Goal: Task Accomplishment & Management: Complete application form

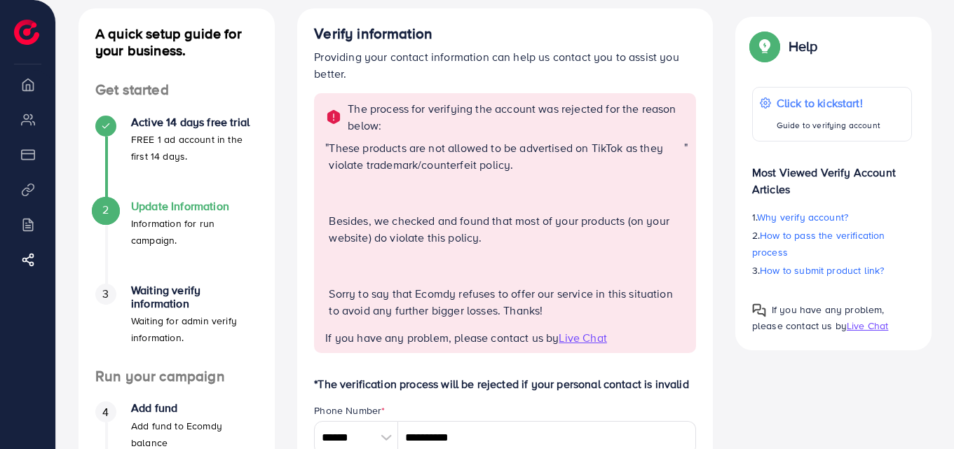
scroll to position [79, 0]
click at [606, 340] on span "Live Chat" at bounding box center [583, 337] width 48 height 15
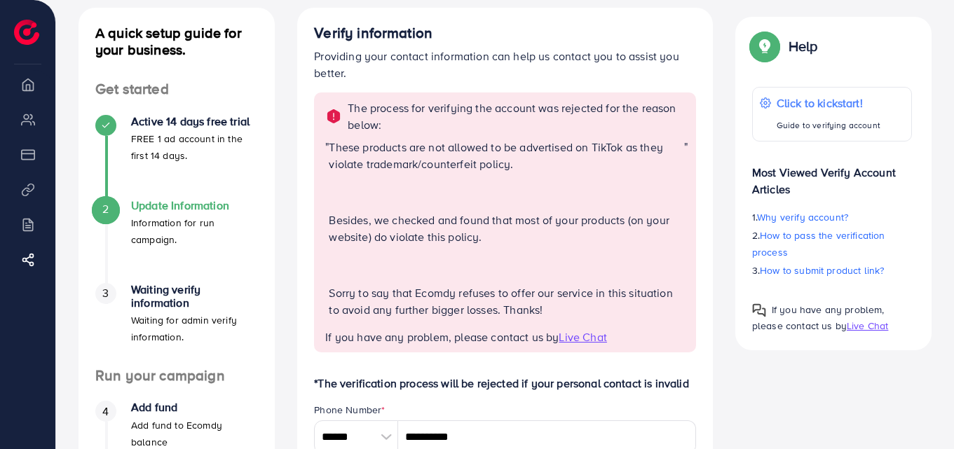
click at [555, 412] on div "Phone Number *" at bounding box center [505, 412] width 382 height 18
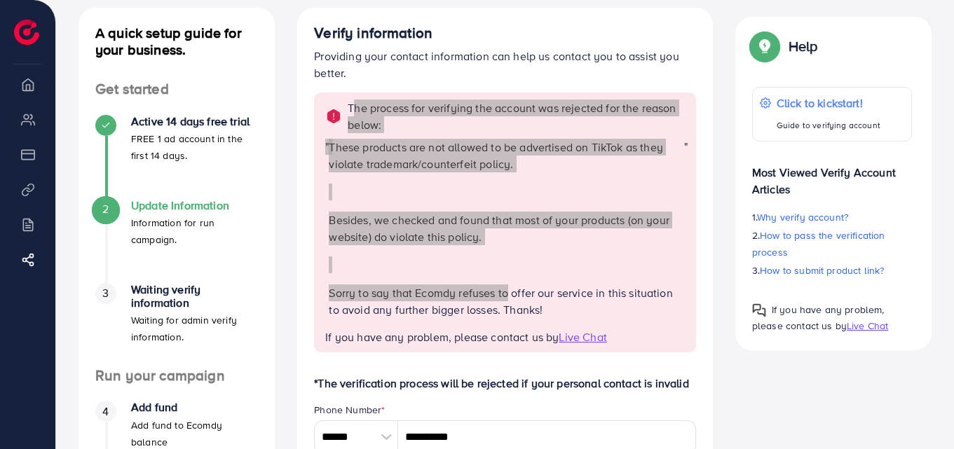
drag, startPoint x: 348, startPoint y: 102, endPoint x: 509, endPoint y: 275, distance: 236.1
click at [509, 275] on div "The process for verifying the account was rejected for the reason below: " Thes…" at bounding box center [505, 223] width 382 height 260
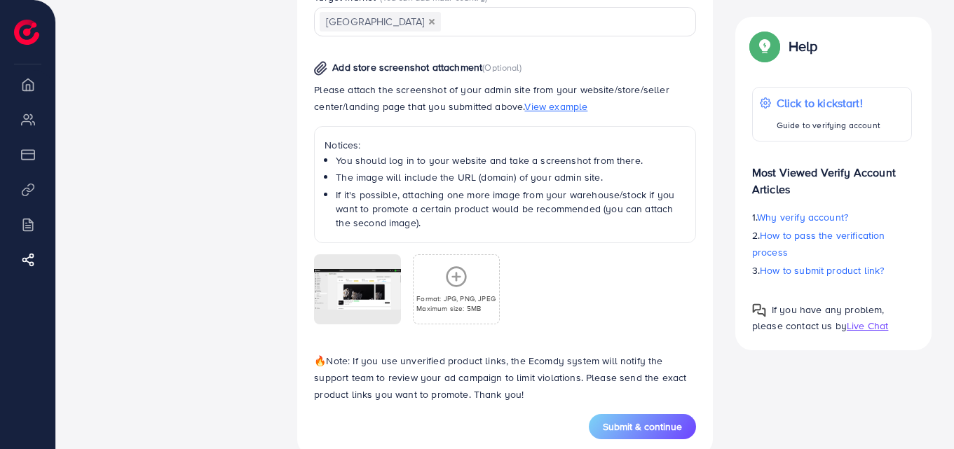
scroll to position [999, 0]
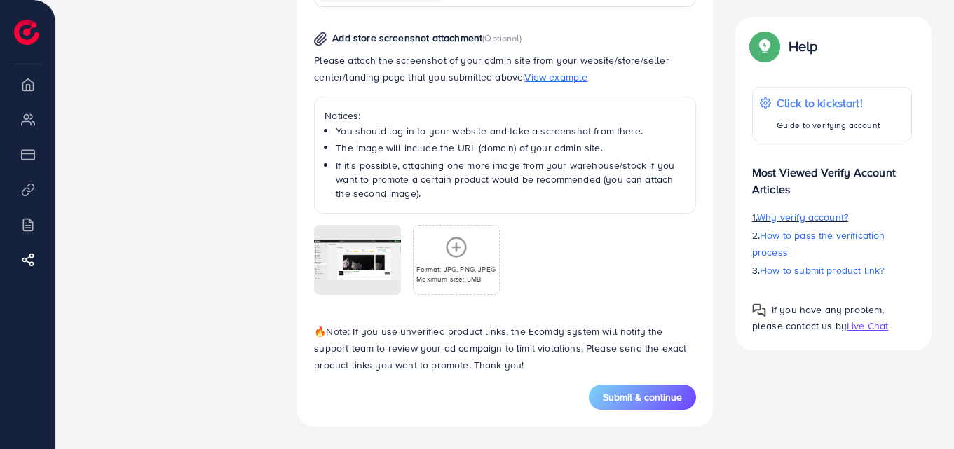
click at [829, 217] on span "Why verify account?" at bounding box center [802, 217] width 91 height 14
